Goal: Download file/media

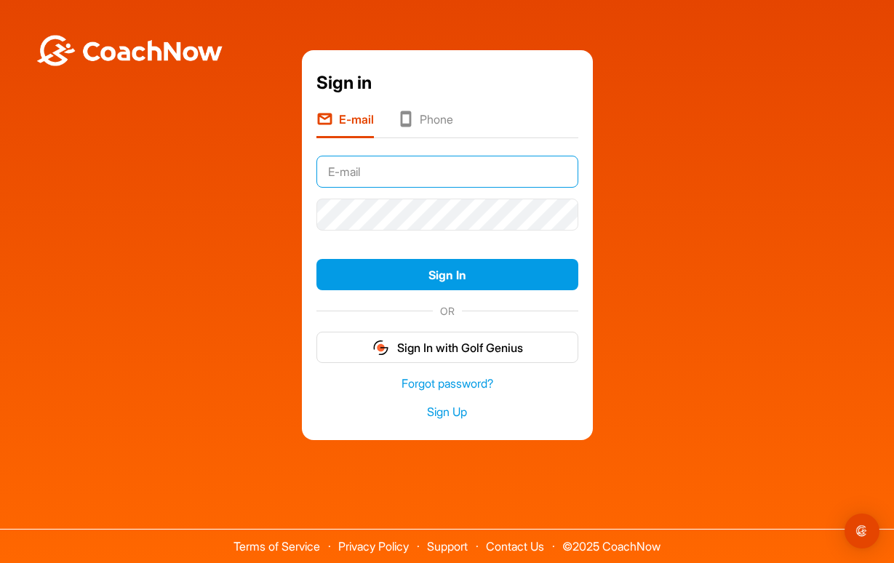
type input "[EMAIL_ADDRESS][DOMAIN_NAME]"
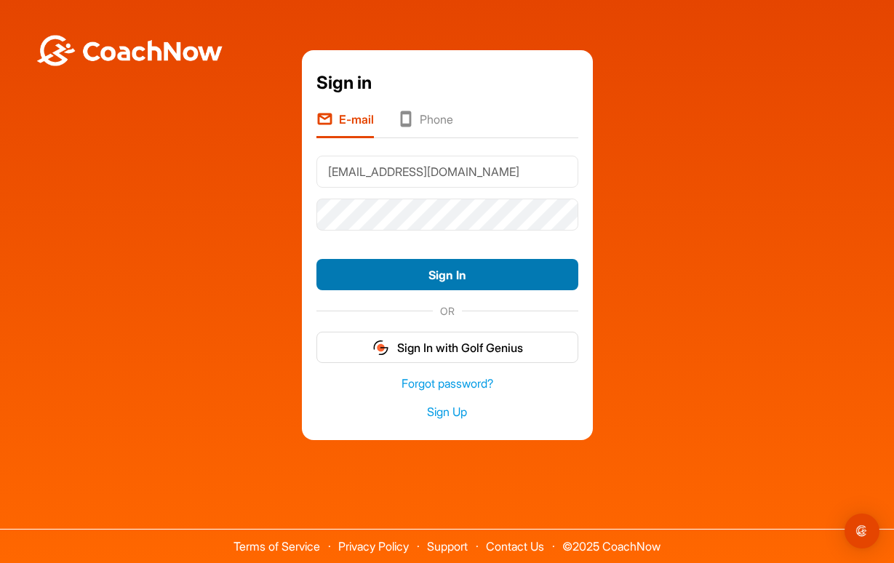
click at [417, 281] on button "Sign In" at bounding box center [448, 274] width 262 height 31
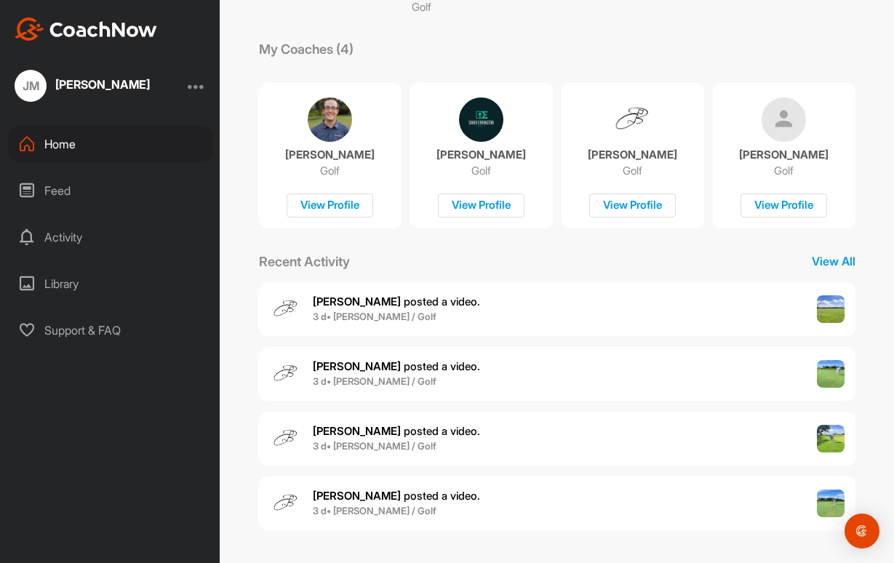
click at [141, 195] on div "Feed" at bounding box center [110, 190] width 205 height 36
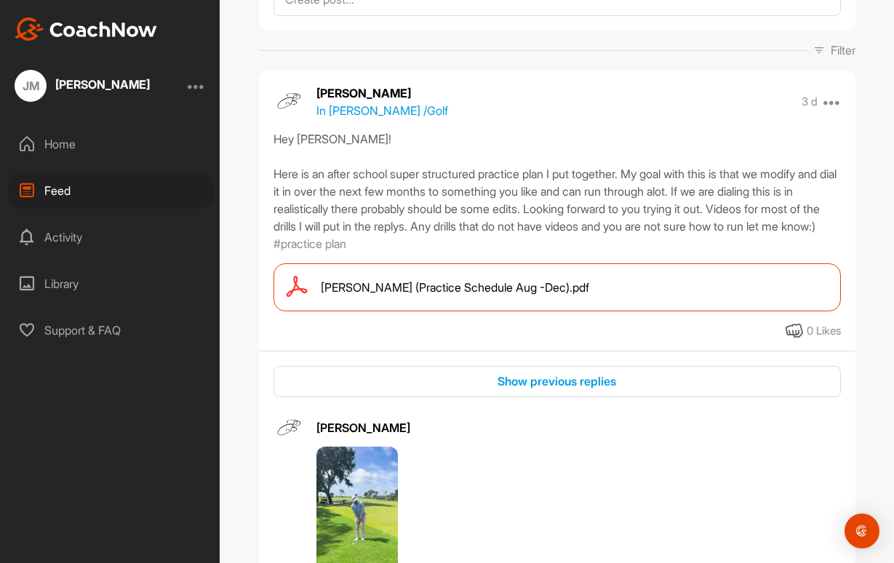
scroll to position [172, 0]
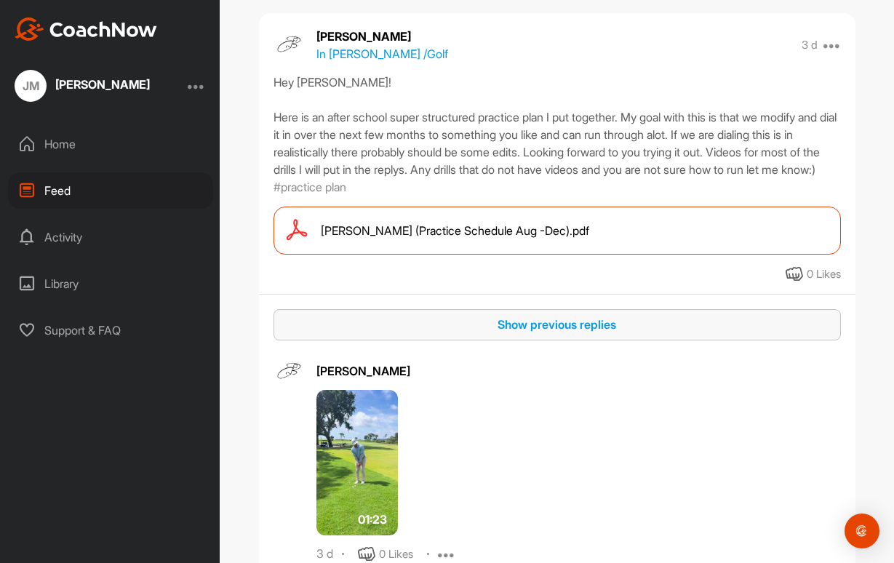
click at [533, 333] on div "Show previous replies" at bounding box center [557, 324] width 544 height 17
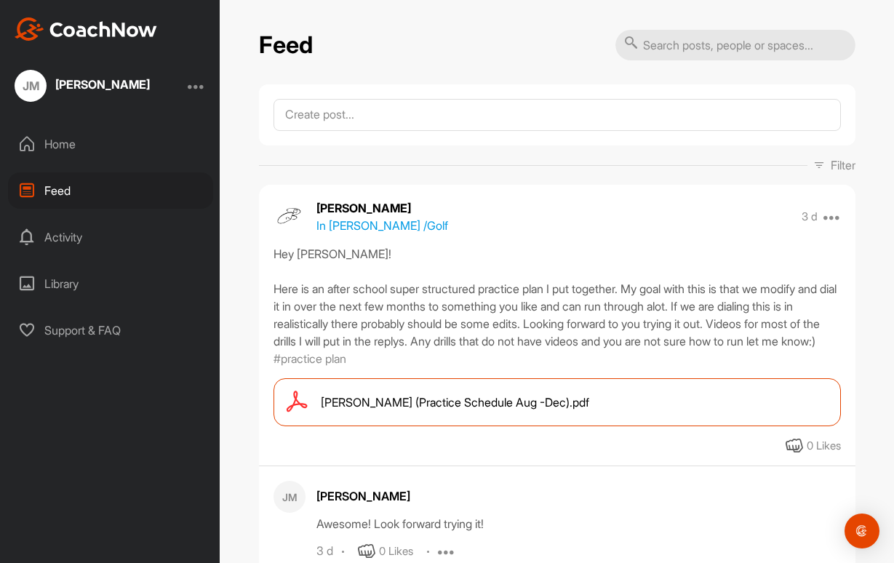
scroll to position [0, 0]
click at [488, 411] on span "Jack McFarlane (Practice Schedule Aug -Dec).pdf" at bounding box center [455, 402] width 269 height 17
